Goal: Task Accomplishment & Management: Use online tool/utility

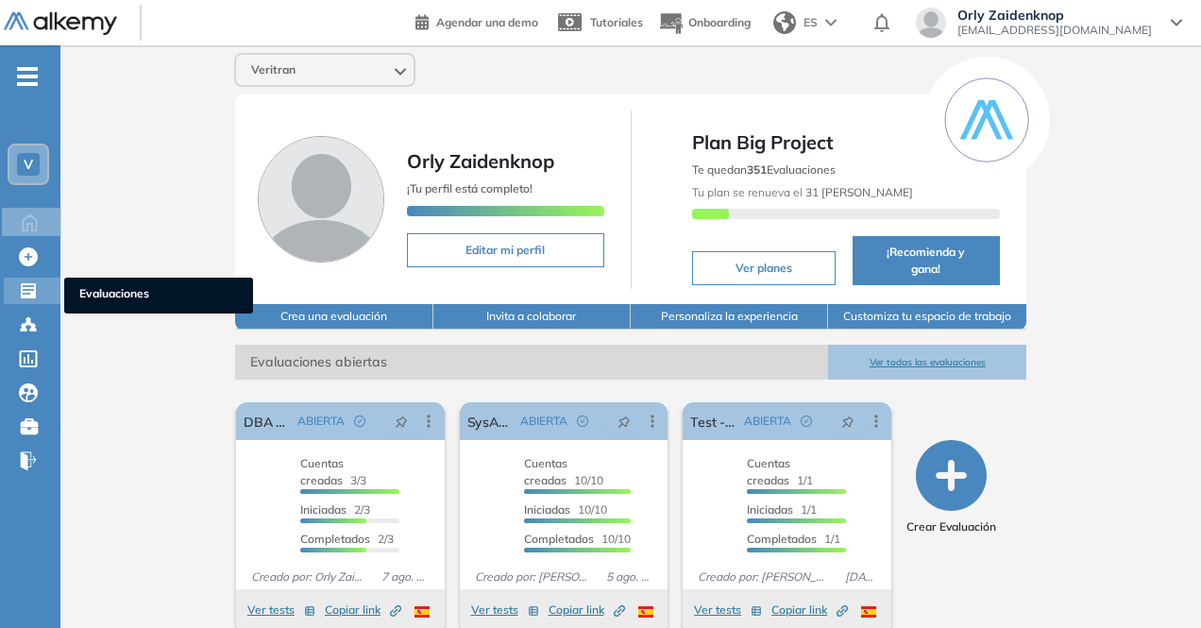
click at [31, 286] on icon at bounding box center [28, 290] width 19 height 19
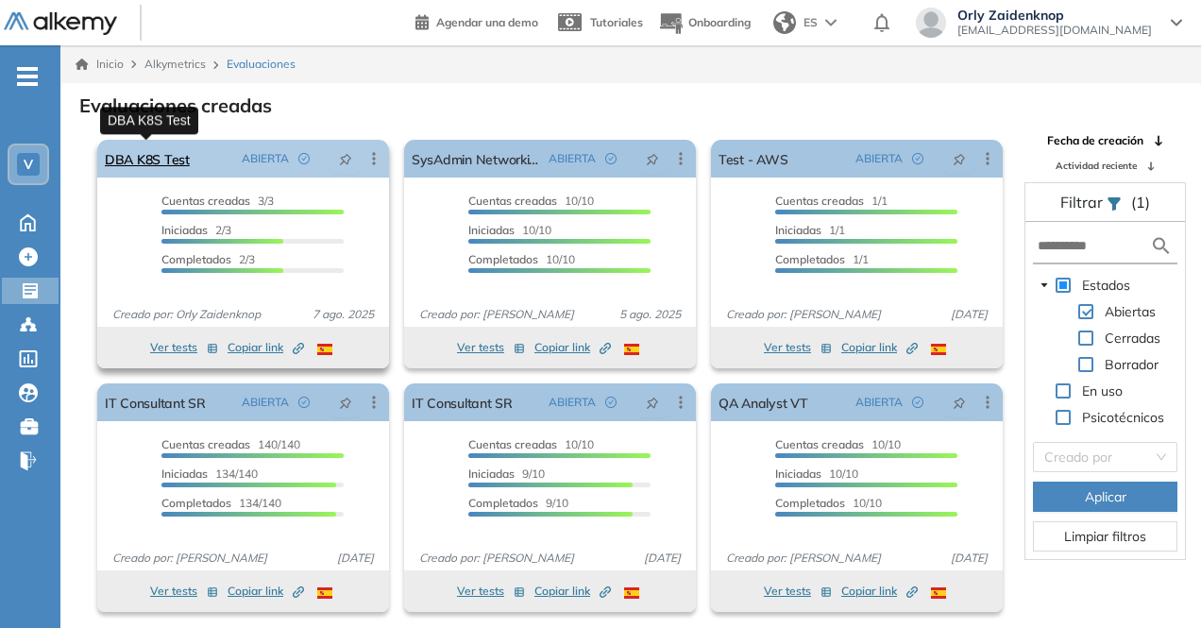
click at [179, 148] on link "DBA K8S Test" at bounding box center [147, 159] width 85 height 38
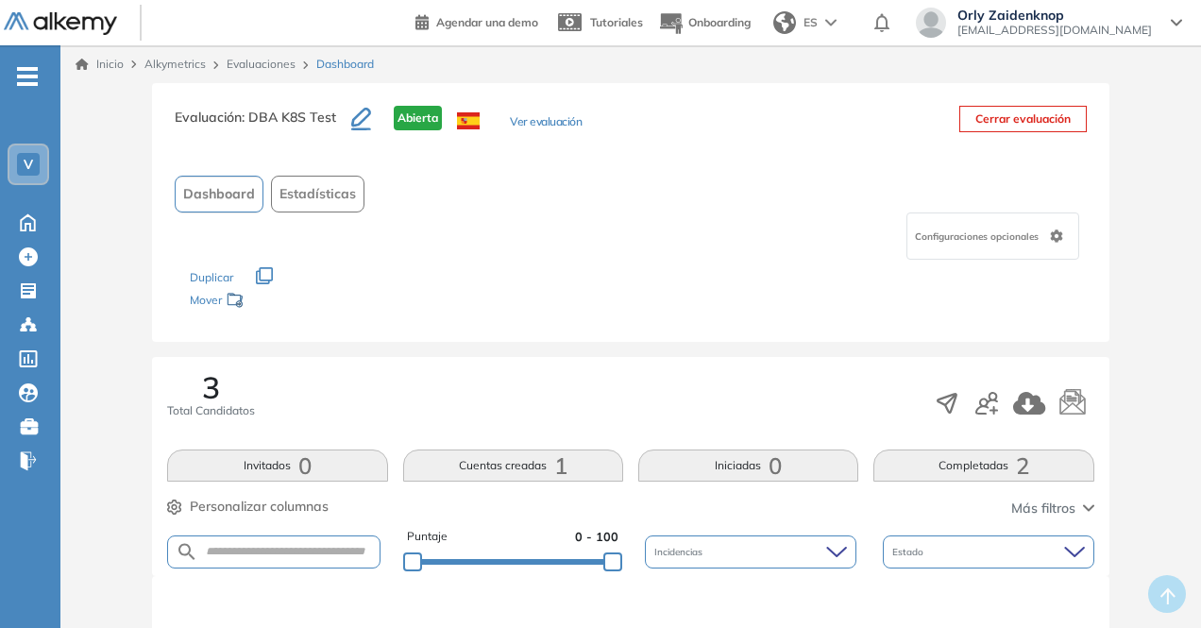
click at [1001, 464] on button "Completadas 2" at bounding box center [983, 465] width 220 height 32
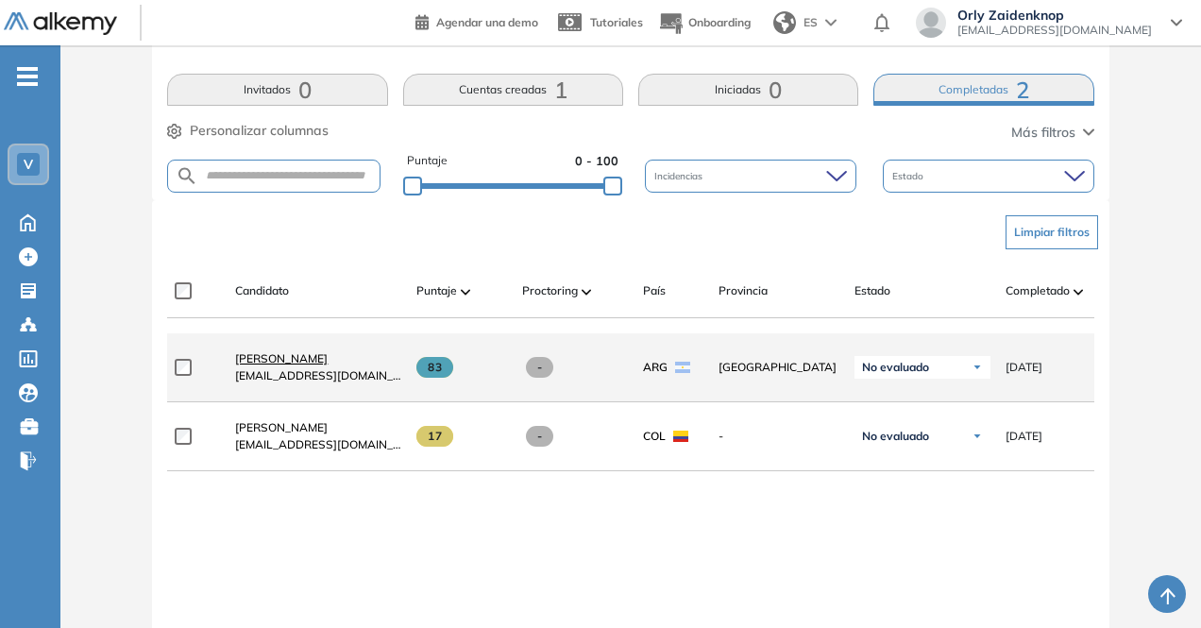
scroll to position [377, 0]
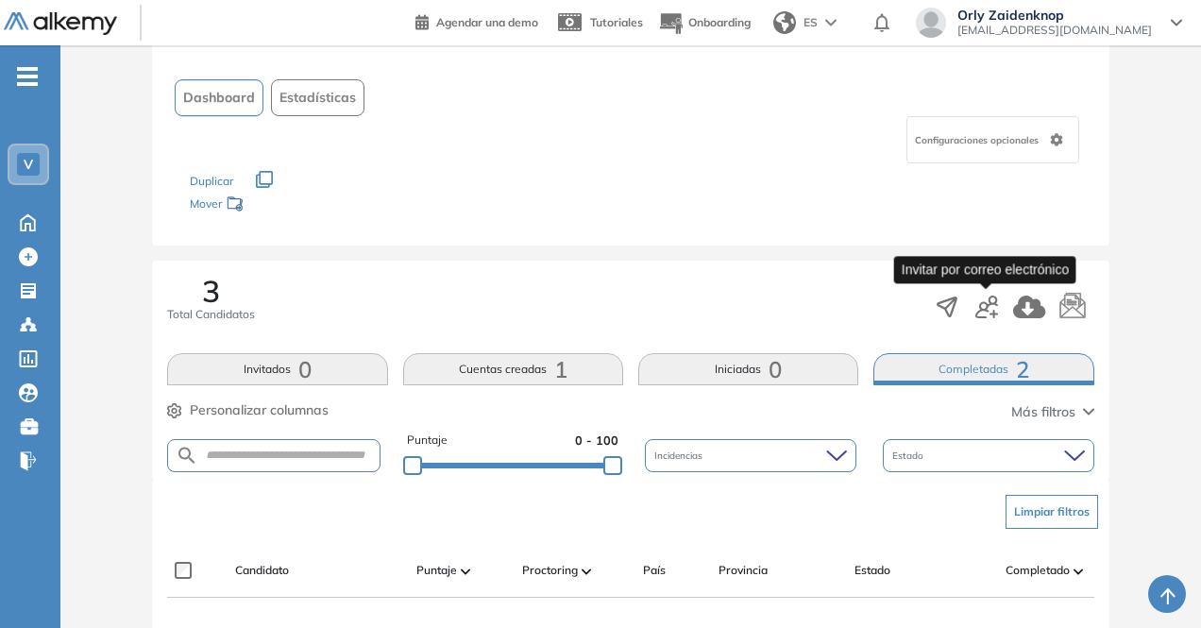
click at [986, 306] on icon "button" at bounding box center [986, 307] width 23 height 23
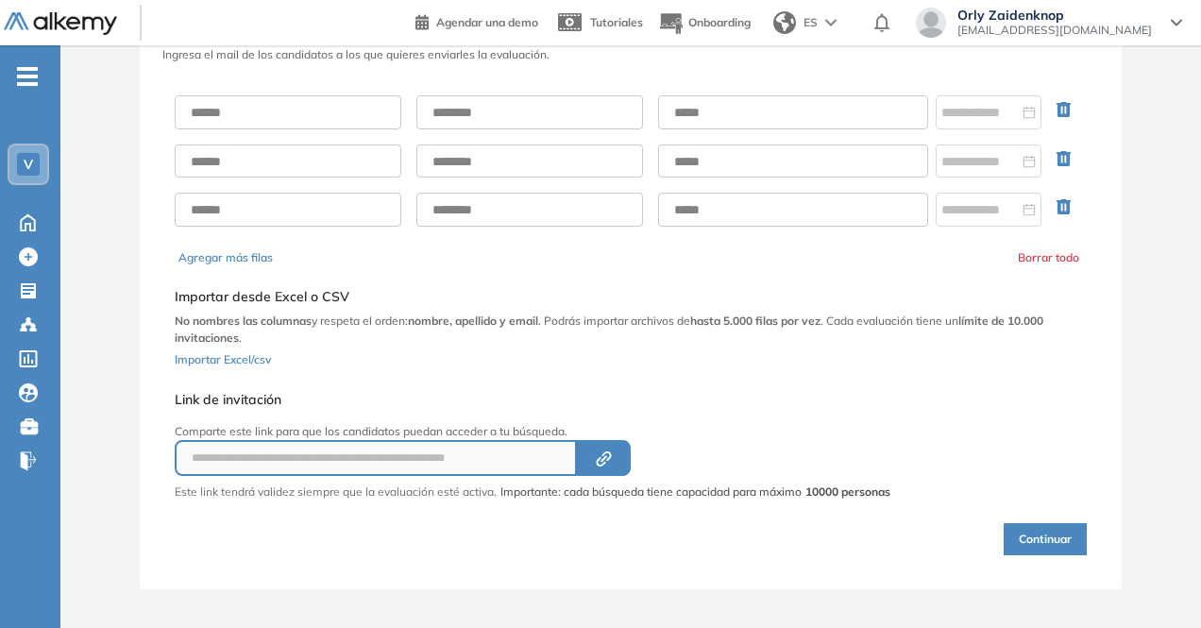
scroll to position [94, 0]
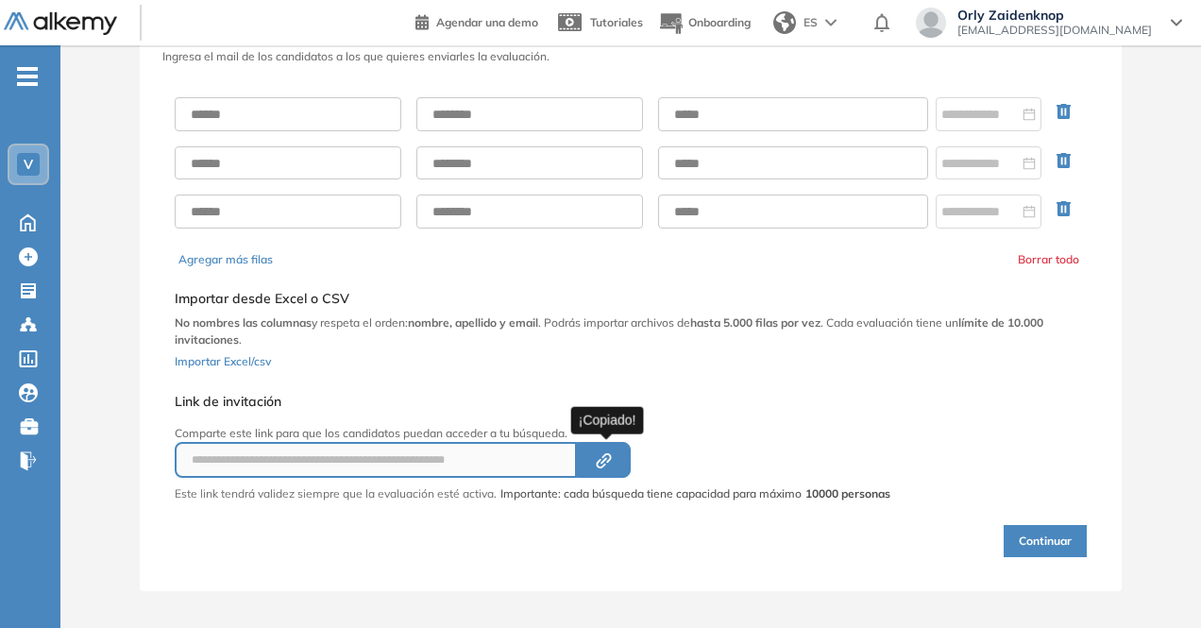
click at [605, 462] on icon "Created by potrace 1.16, written by [PERSON_NAME] [DATE]-[DATE]" at bounding box center [604, 460] width 22 height 15
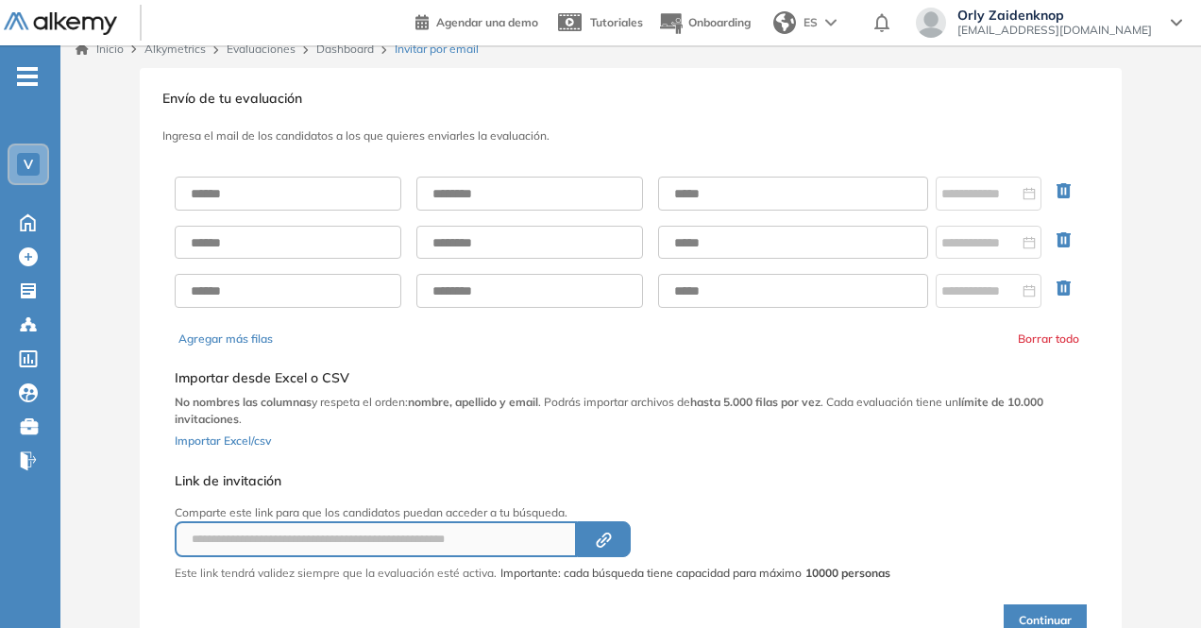
scroll to position [0, 0]
